Goal: Task Accomplishment & Management: Use online tool/utility

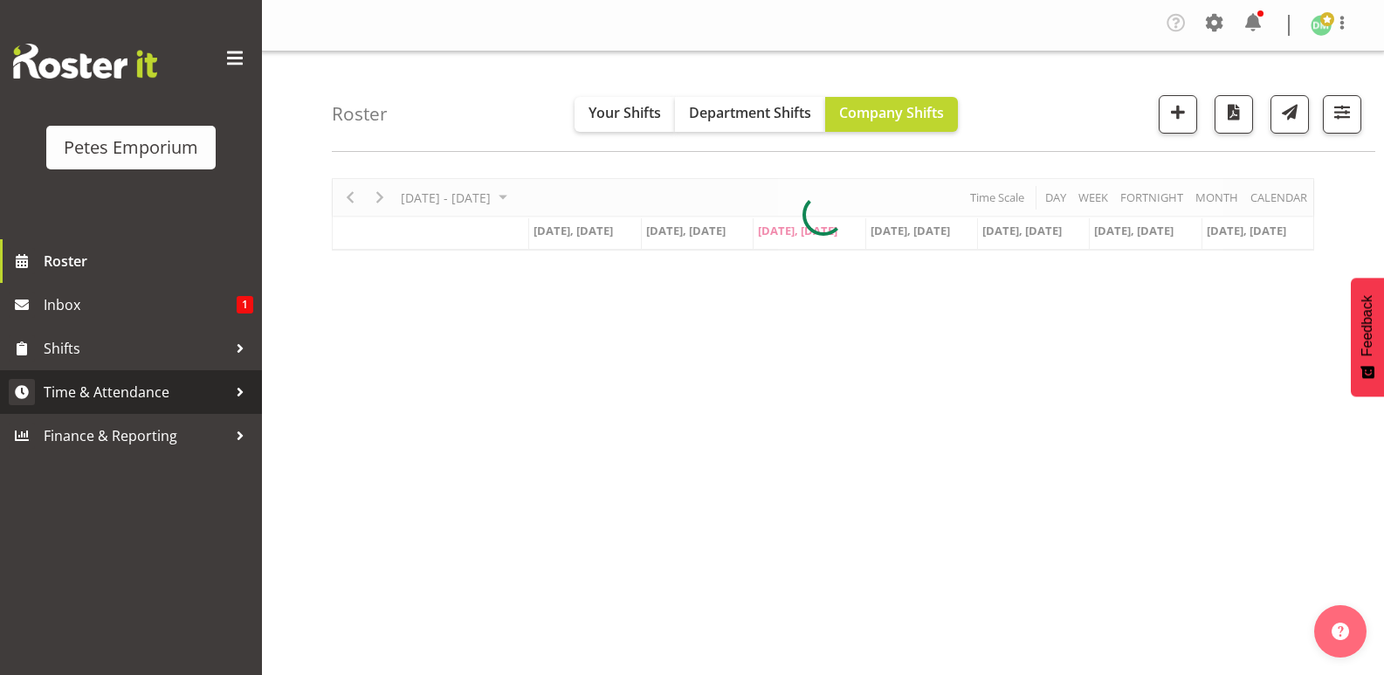
click at [153, 385] on span "Time & Attendance" at bounding box center [135, 392] width 183 height 26
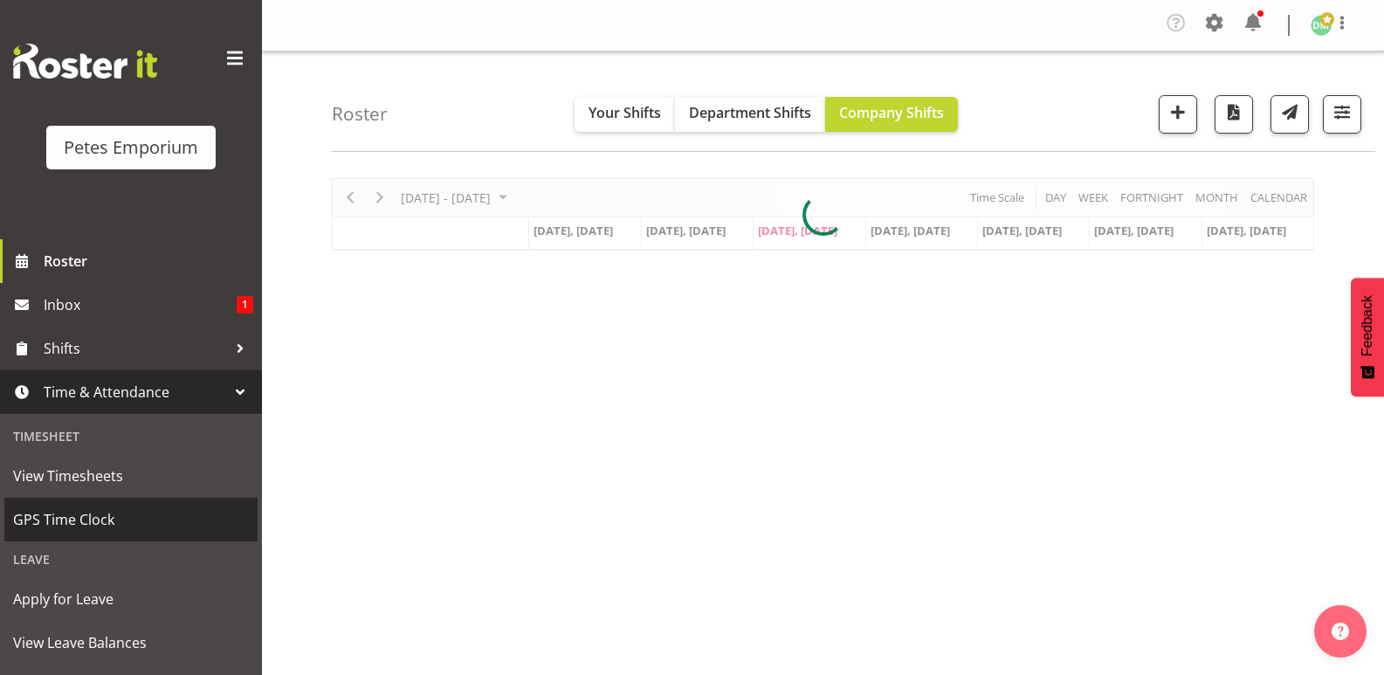
click at [110, 514] on span "GPS Time Clock" at bounding box center [131, 520] width 236 height 26
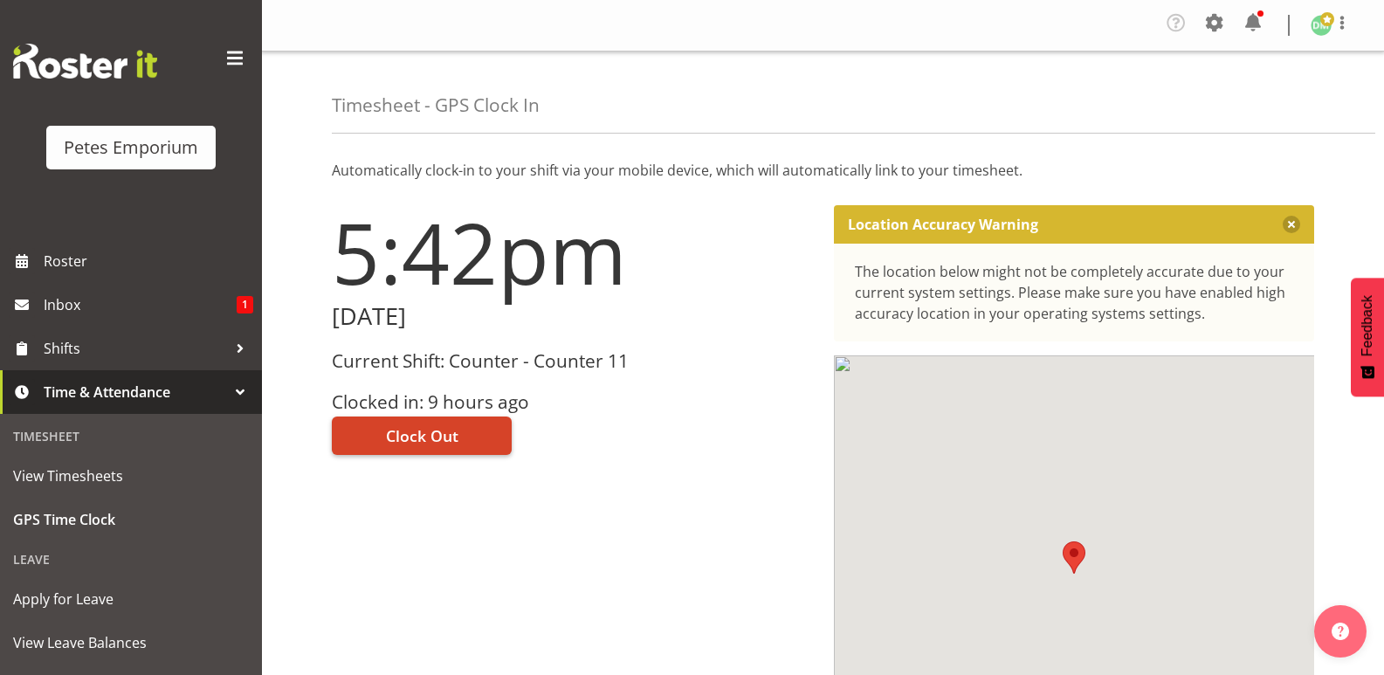
click at [439, 419] on button "Clock Out" at bounding box center [422, 436] width 180 height 38
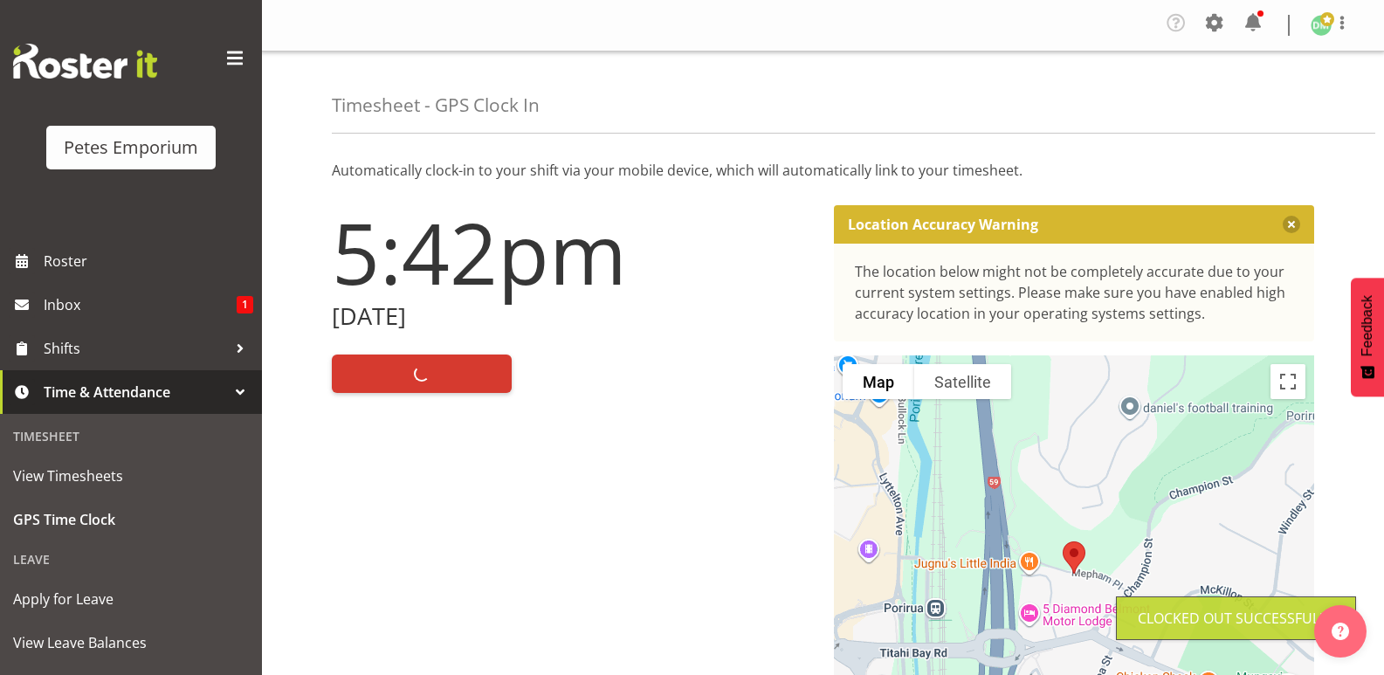
click at [1317, 24] on img at bounding box center [1321, 25] width 21 height 21
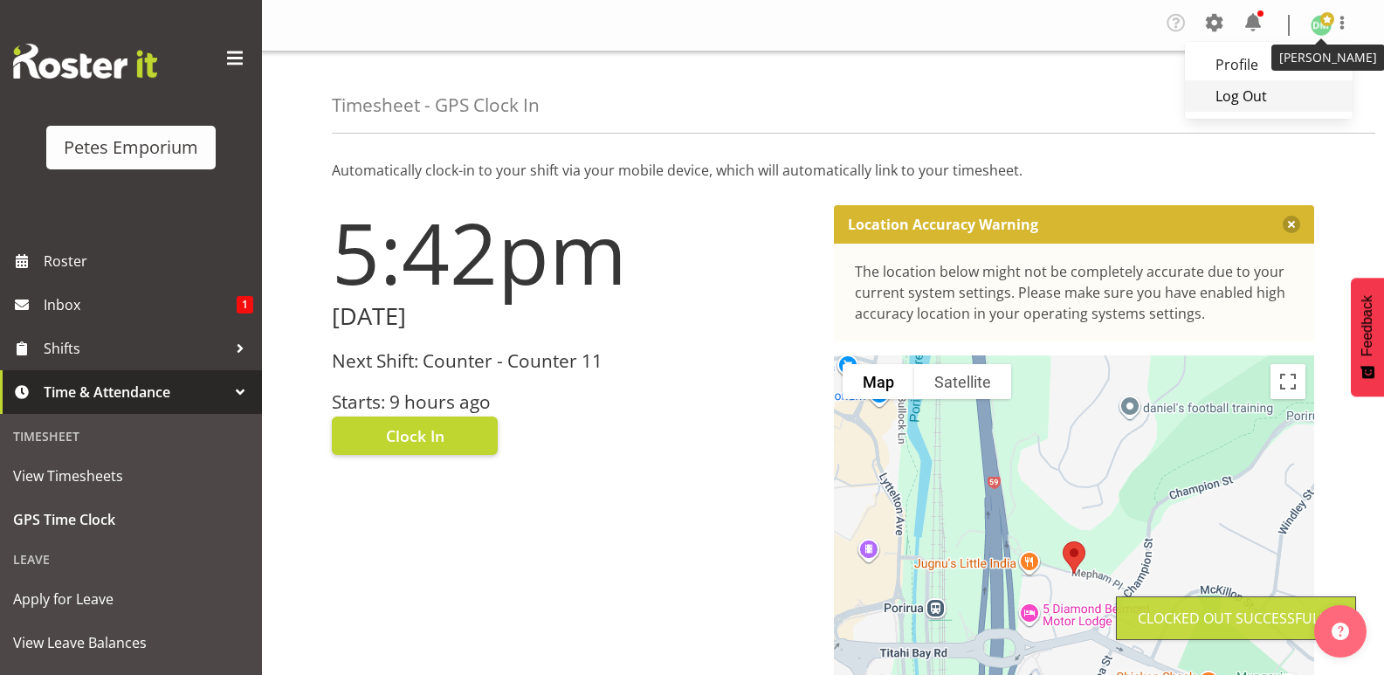
click at [1234, 94] on link "Log Out" at bounding box center [1269, 95] width 168 height 31
